Goal: Task Accomplishment & Management: Use online tool/utility

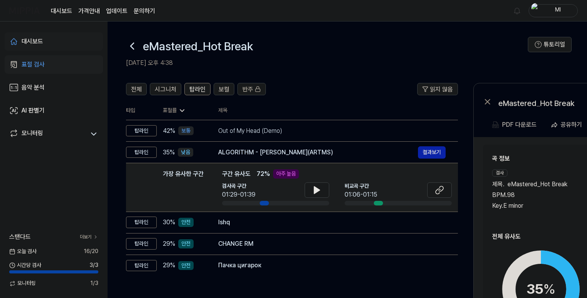
click at [47, 38] on link "대시보드" at bounding box center [54, 41] width 98 height 18
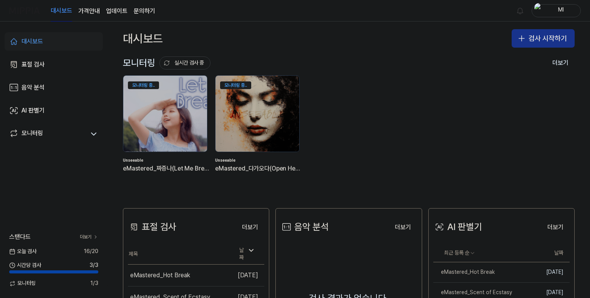
click at [547, 35] on button "검사 시작하기" at bounding box center [543, 38] width 63 height 18
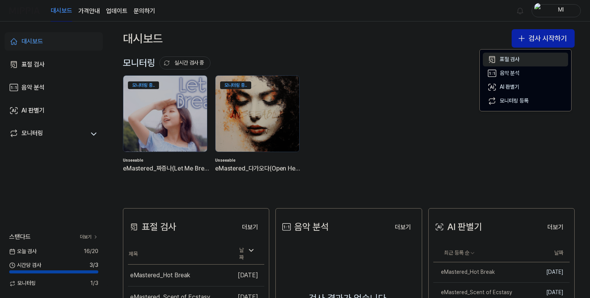
click at [519, 56] on div "표절 검사" at bounding box center [510, 60] width 20 height 8
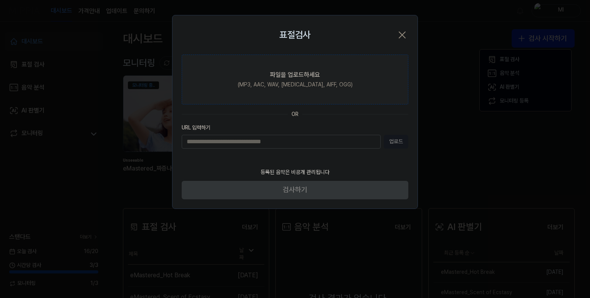
click at [341, 82] on label "파일을 업로드하세요 (MP3, AAC, WAV, [MEDICAL_DATA], AIFF, OGG)" at bounding box center [295, 80] width 227 height 50
click at [0, 0] on input "파일을 업로드하세요 (MP3, AAC, WAV, [MEDICAL_DATA], AIFF, OGG)" at bounding box center [0, 0] width 0 height 0
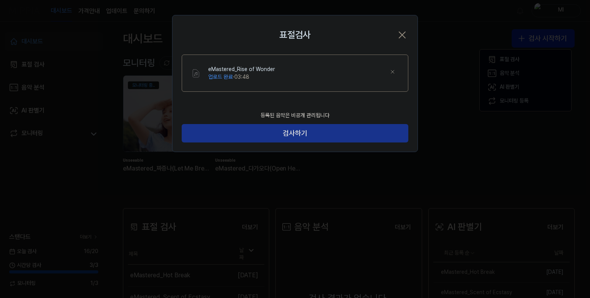
click at [313, 133] on button "검사하기" at bounding box center [295, 133] width 227 height 18
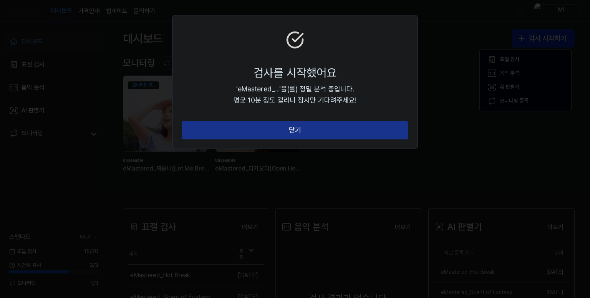
click at [304, 128] on button "닫기" at bounding box center [295, 130] width 227 height 18
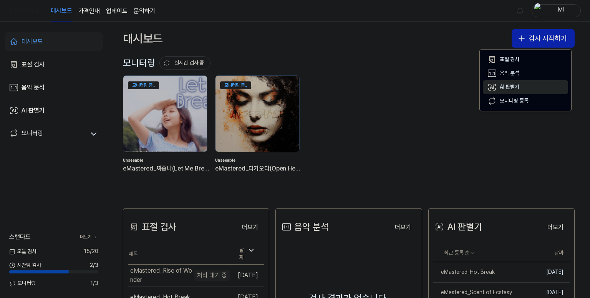
click at [517, 84] on div "AI 판별기" at bounding box center [510, 87] width 20 height 8
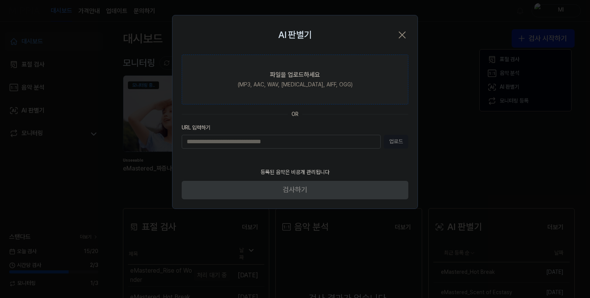
click at [281, 81] on div "(MP3, AAC, WAV, [MEDICAL_DATA], AIFF, OGG)" at bounding box center [295, 85] width 115 height 8
click at [0, 0] on input "파일을 업로드하세요 (MP3, AAC, WAV, [MEDICAL_DATA], AIFF, OGG)" at bounding box center [0, 0] width 0 height 0
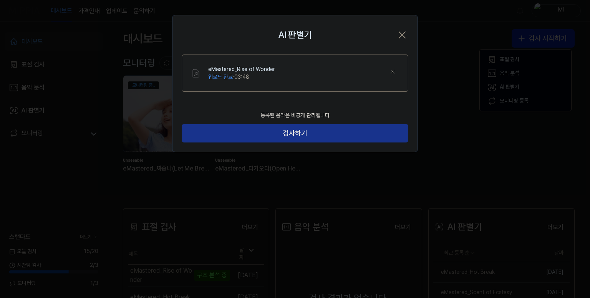
click at [340, 131] on button "검사하기" at bounding box center [295, 133] width 227 height 18
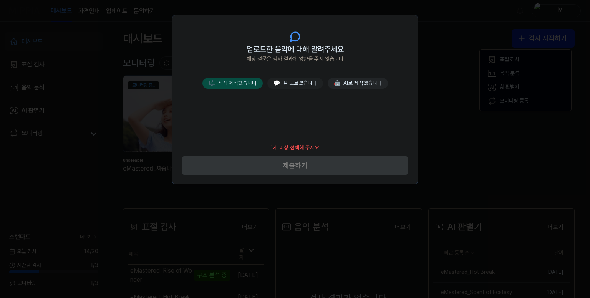
click at [239, 83] on button "🎼 직접 제작했습니다" at bounding box center [232, 83] width 60 height 11
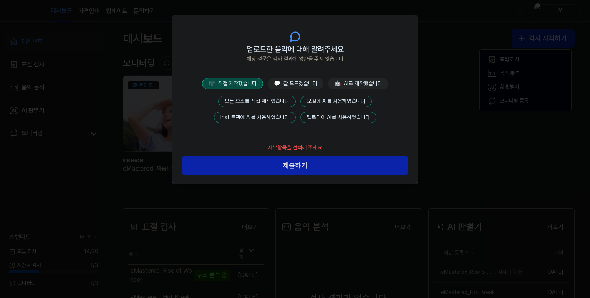
click at [269, 100] on button "모든 요소를 직접 제작했습니다" at bounding box center [257, 102] width 78 height 12
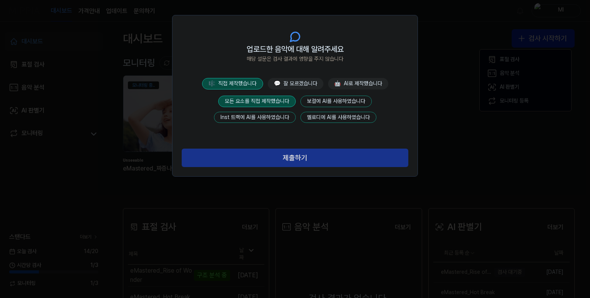
click at [290, 156] on button "제출하기" at bounding box center [295, 158] width 227 height 18
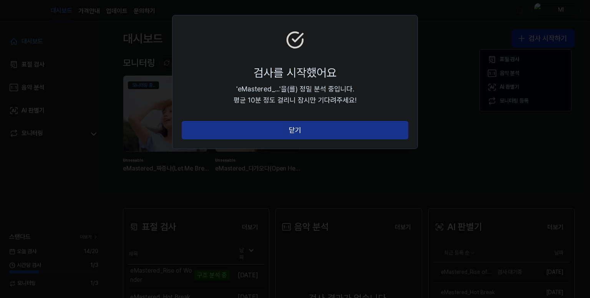
click at [316, 131] on button "닫기" at bounding box center [295, 130] width 227 height 18
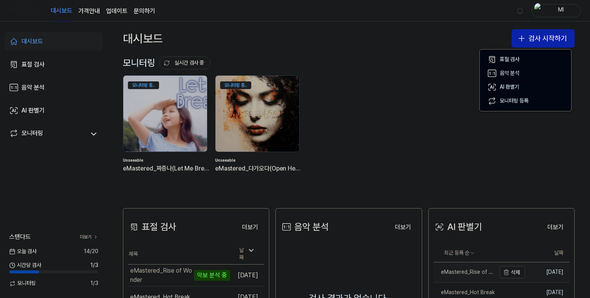
click at [469, 272] on div "eMastered_Rise of Wonder" at bounding box center [464, 272] width 63 height 8
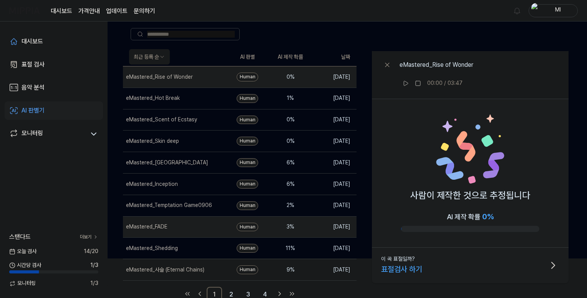
scroll to position [45, 0]
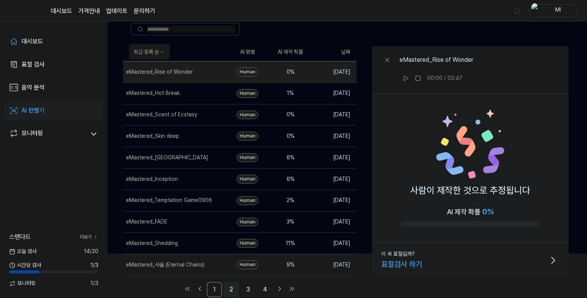
click at [234, 285] on link "2" at bounding box center [231, 289] width 15 height 15
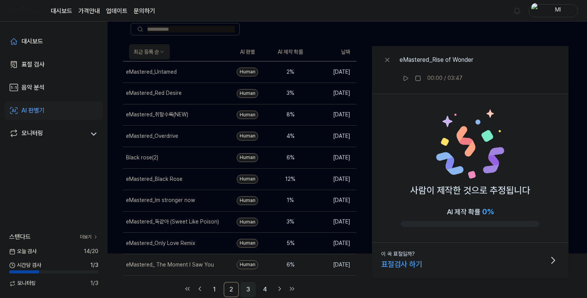
click at [243, 288] on link "3" at bounding box center [247, 289] width 15 height 15
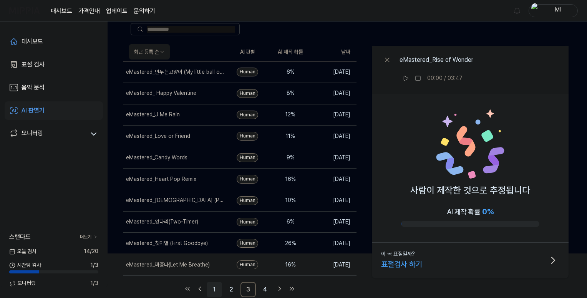
click at [214, 287] on link "1" at bounding box center [214, 289] width 15 height 15
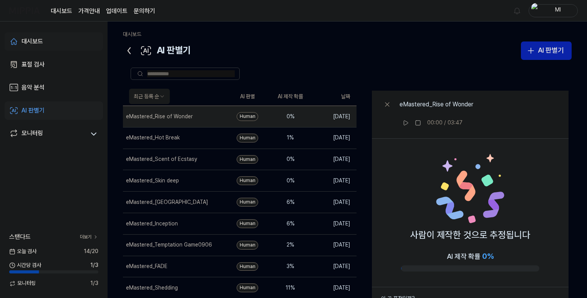
click at [31, 41] on div "대시보드" at bounding box center [33, 41] width 22 height 9
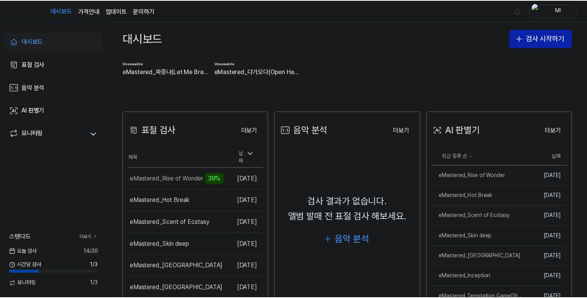
scroll to position [154, 0]
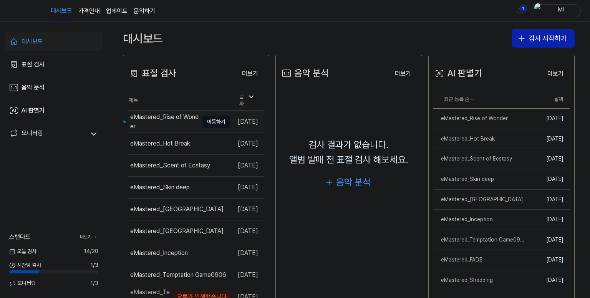
click at [156, 120] on div "eMastered_Rise of Wonder" at bounding box center [164, 122] width 68 height 18
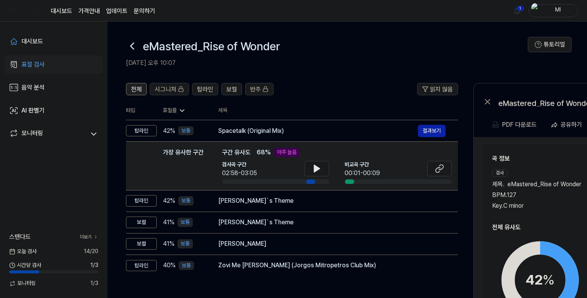
click at [140, 91] on span "전체" at bounding box center [136, 89] width 11 height 9
click at [201, 89] on span "탑라인" at bounding box center [205, 89] width 16 height 9
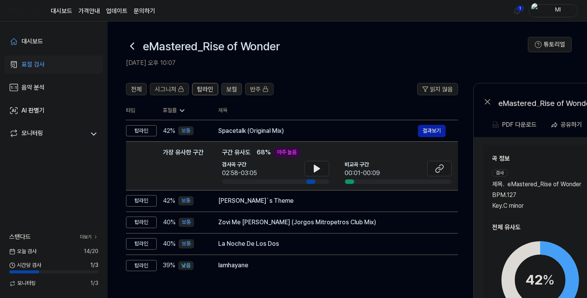
click at [229, 90] on span "보컬" at bounding box center [231, 89] width 11 height 9
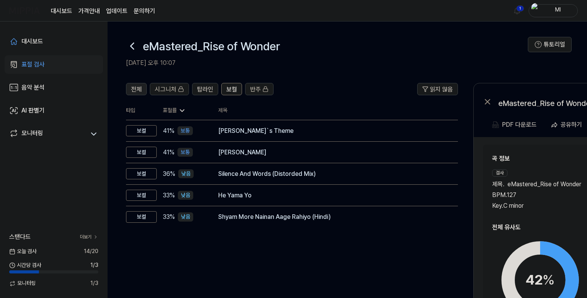
drag, startPoint x: 136, startPoint y: 91, endPoint x: 141, endPoint y: 99, distance: 9.2
click at [137, 91] on span "전체" at bounding box center [136, 89] width 11 height 9
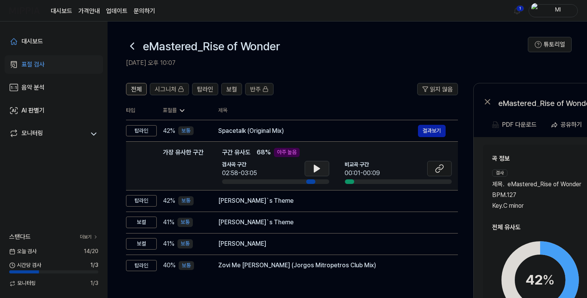
click at [314, 169] on icon at bounding box center [316, 168] width 5 height 7
click at [323, 166] on button at bounding box center [317, 168] width 25 height 15
click at [438, 167] on icon at bounding box center [439, 168] width 9 height 9
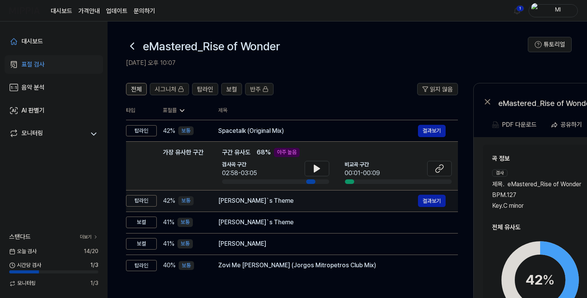
click at [307, 205] on div "[PERSON_NAME]`s Theme" at bounding box center [318, 200] width 200 height 9
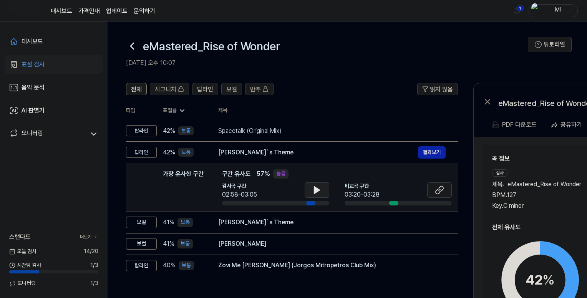
click at [316, 191] on icon at bounding box center [316, 190] width 5 height 7
click at [439, 189] on icon at bounding box center [438, 191] width 5 height 5
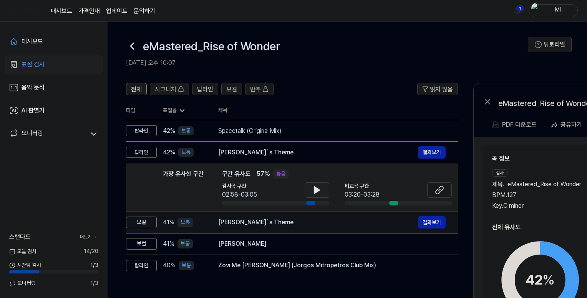
click at [301, 225] on div "[PERSON_NAME]`s Theme" at bounding box center [318, 222] width 200 height 9
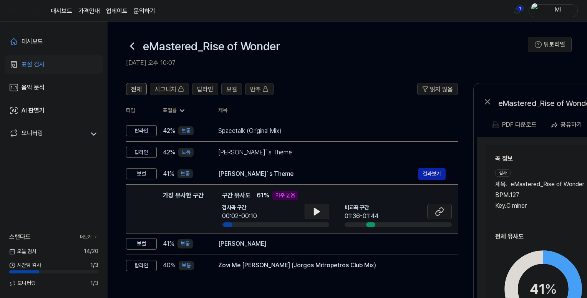
click at [316, 210] on icon at bounding box center [316, 211] width 5 height 7
click at [441, 214] on icon at bounding box center [439, 211] width 9 height 9
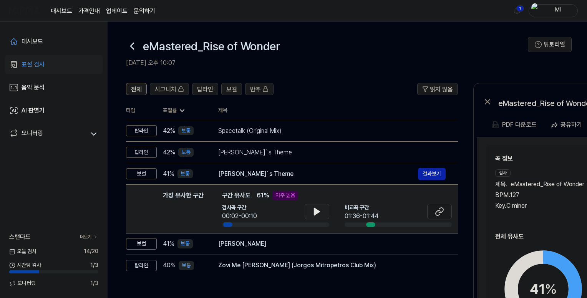
click at [560, 202] on div "Key. C minor" at bounding box center [540, 205] width 91 height 9
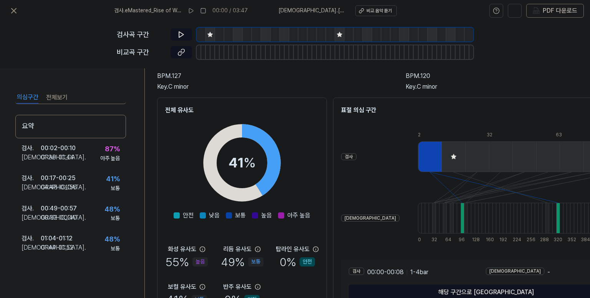
scroll to position [112, 0]
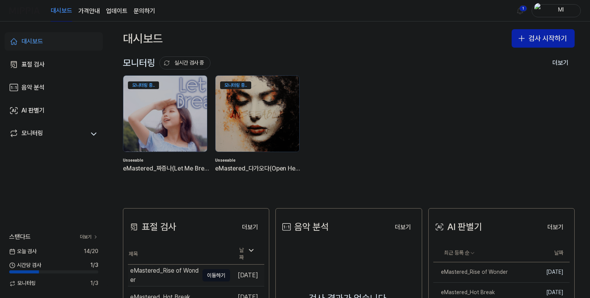
click at [163, 269] on div "eMastered_Rise of Wonder" at bounding box center [164, 275] width 68 height 18
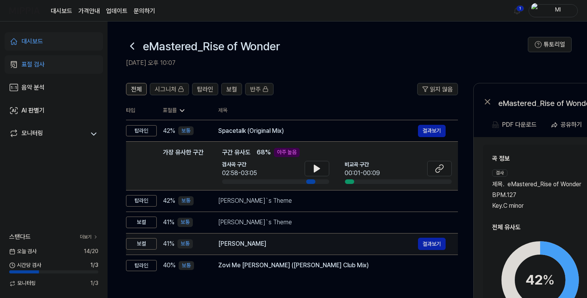
click at [275, 244] on div "[PERSON_NAME]" at bounding box center [318, 243] width 200 height 9
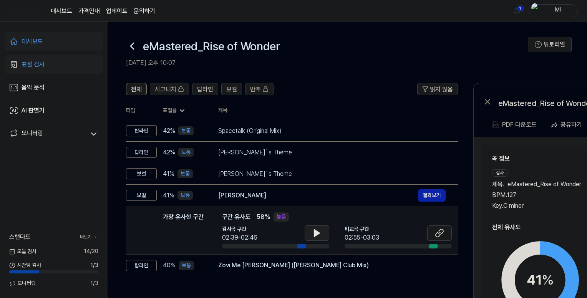
click at [316, 234] on icon at bounding box center [316, 233] width 5 height 7
click at [440, 234] on icon at bounding box center [441, 231] width 5 height 5
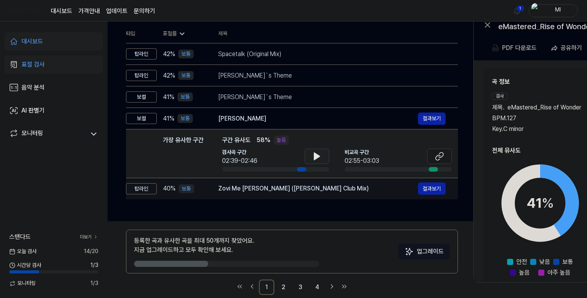
click at [282, 191] on div "Zovi Me [PERSON_NAME] (Jorgos Mitropetros Club Mix)" at bounding box center [318, 188] width 200 height 9
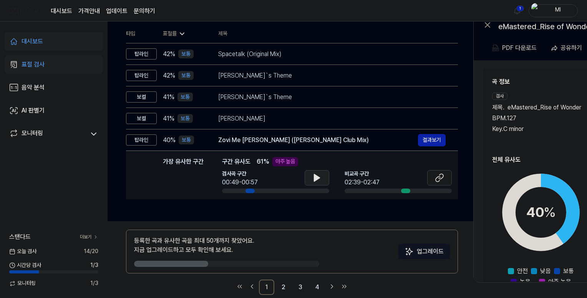
click at [320, 177] on icon at bounding box center [316, 177] width 9 height 9
click at [439, 180] on icon at bounding box center [439, 177] width 9 height 9
